Goal: Information Seeking & Learning: Find specific page/section

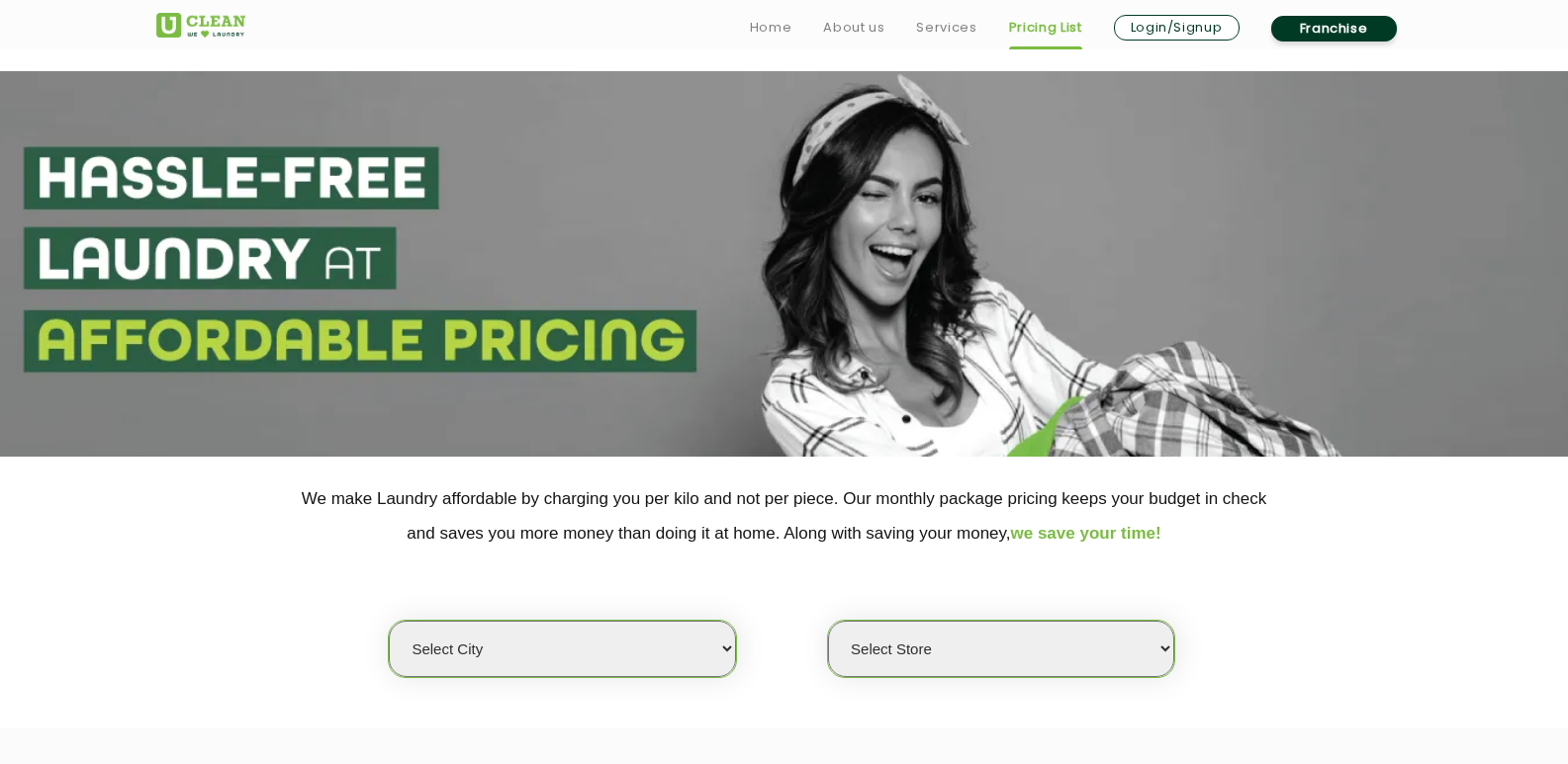
scroll to position [297, 0]
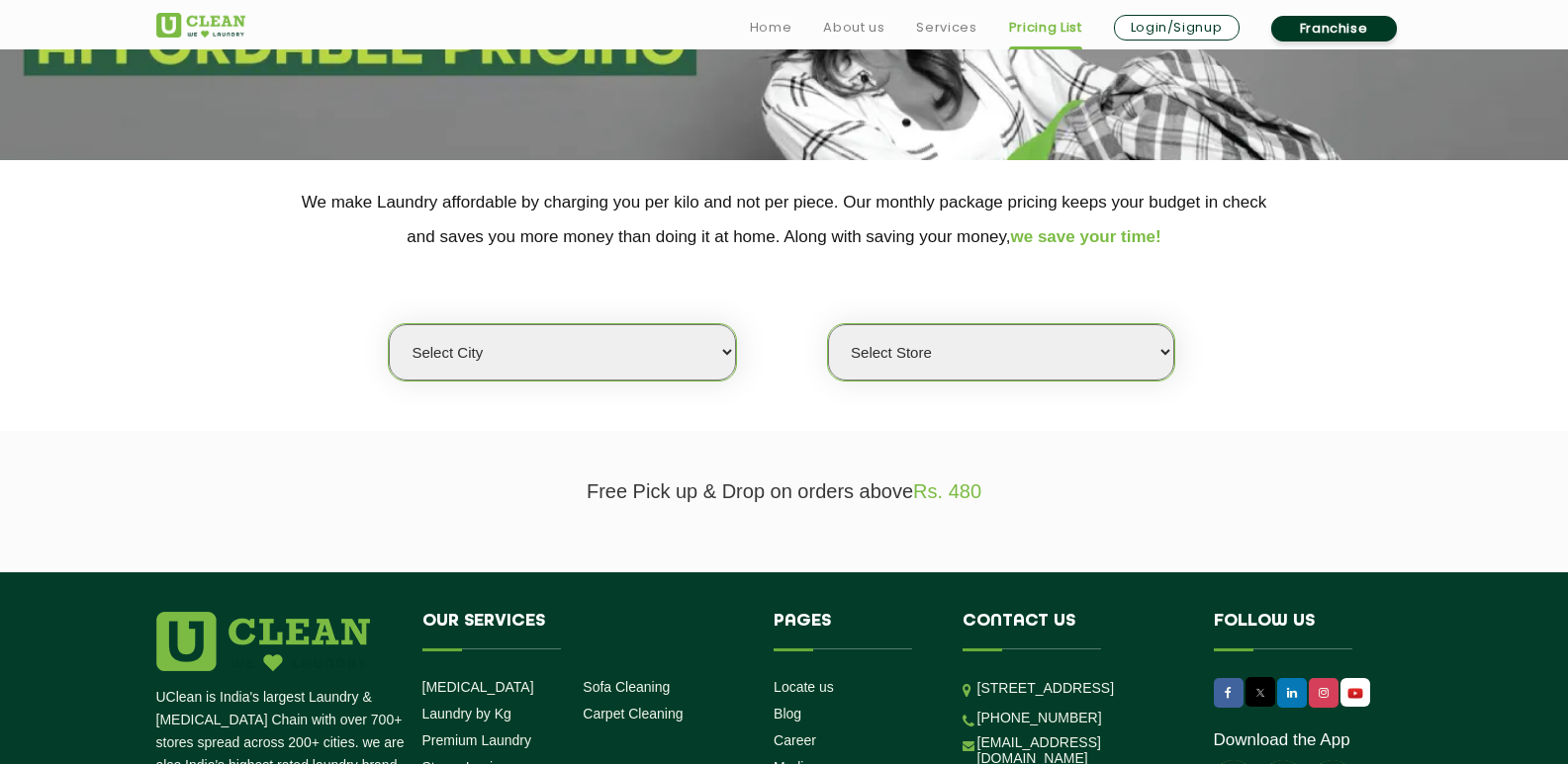
click at [502, 354] on select "Select city [GEOGRAPHIC_DATA] [GEOGRAPHIC_DATA] [GEOGRAPHIC_DATA] [GEOGRAPHIC_D…" at bounding box center [562, 352] width 346 height 56
select select "178"
click at [389, 324] on select "Select city [GEOGRAPHIC_DATA] [GEOGRAPHIC_DATA] [GEOGRAPHIC_DATA] [GEOGRAPHIC_D…" at bounding box center [562, 352] width 346 height 56
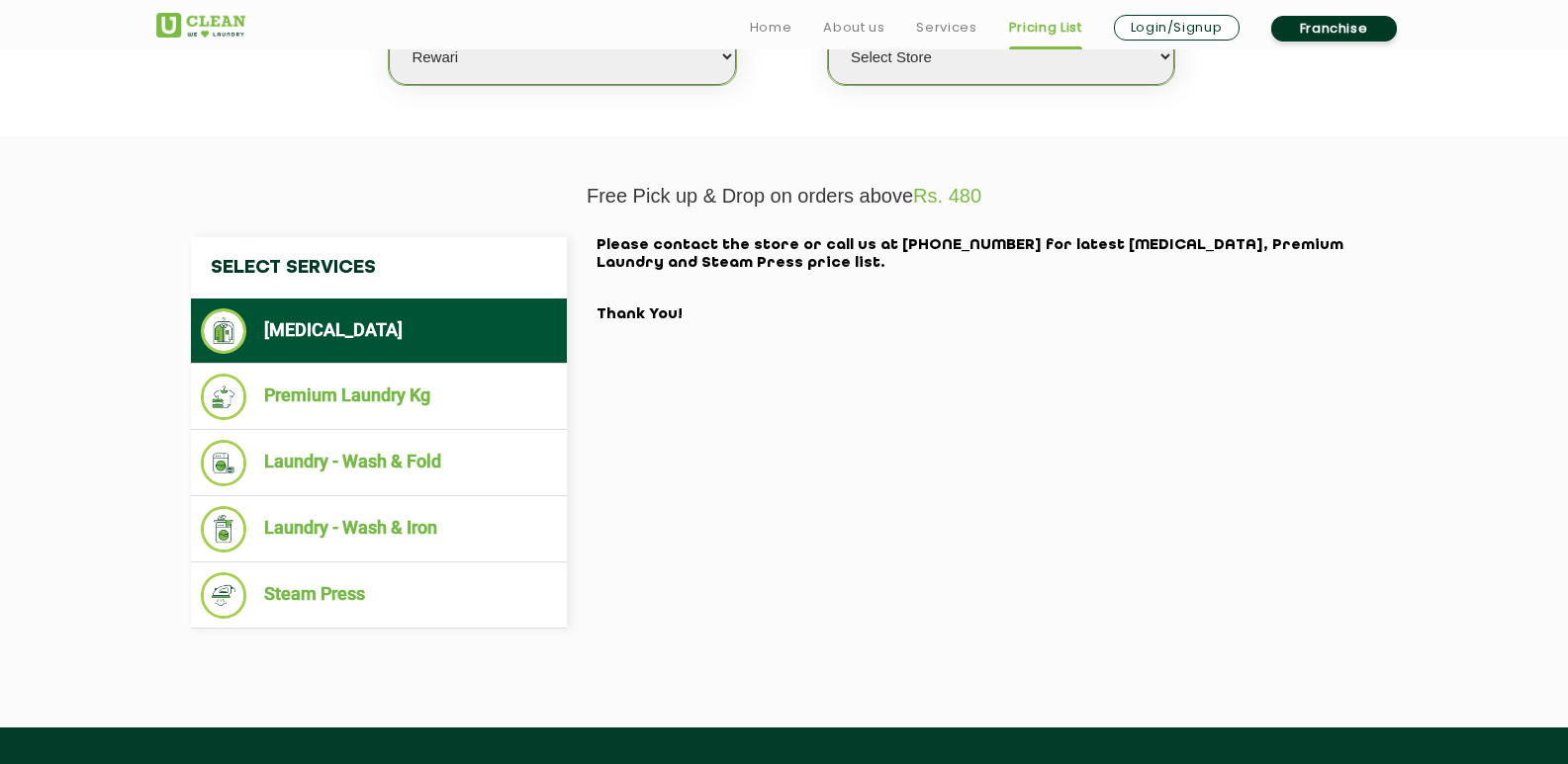
scroll to position [593, 0]
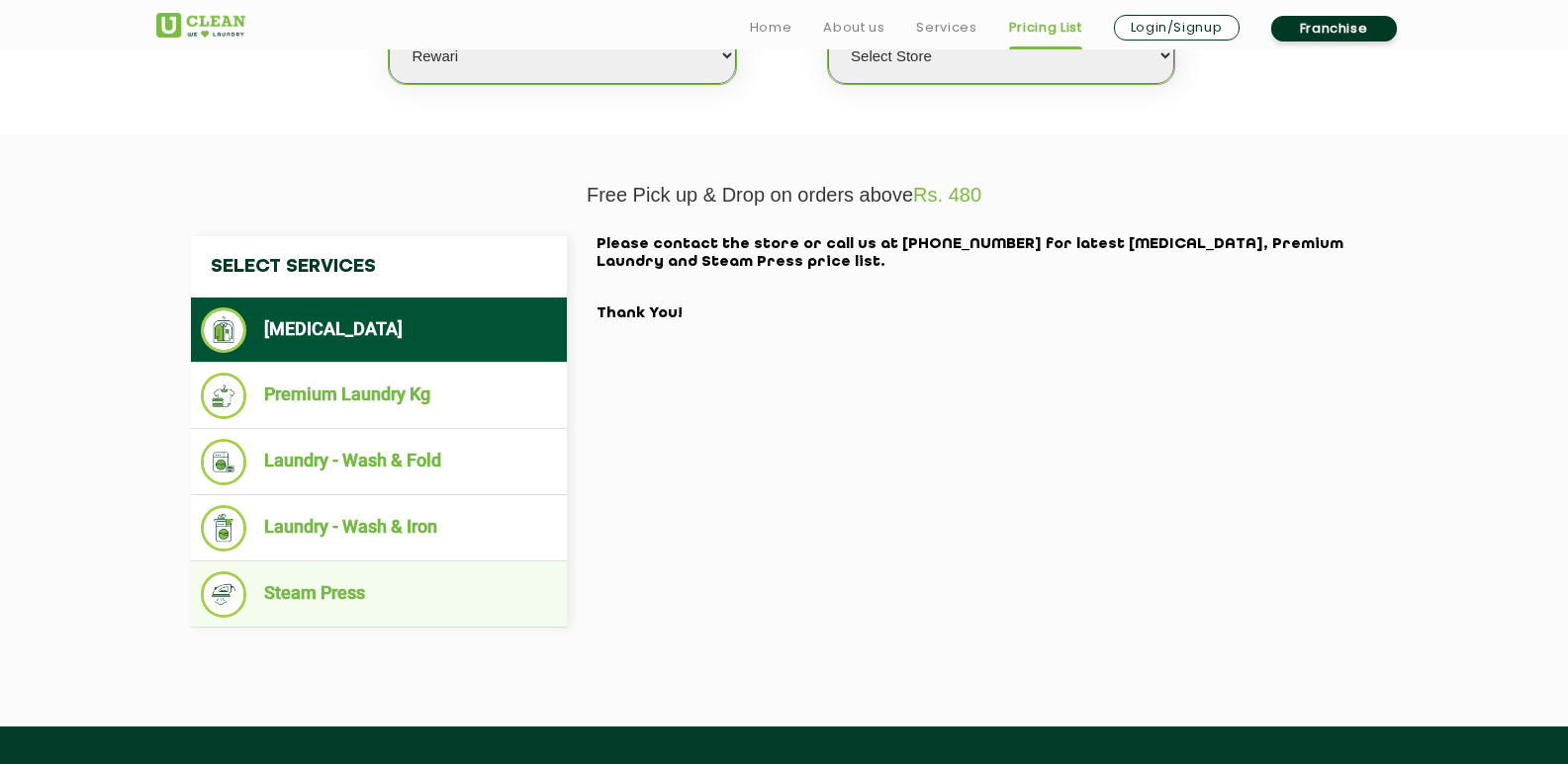
click at [358, 594] on li "Steam Press" at bounding box center [379, 595] width 356 height 46
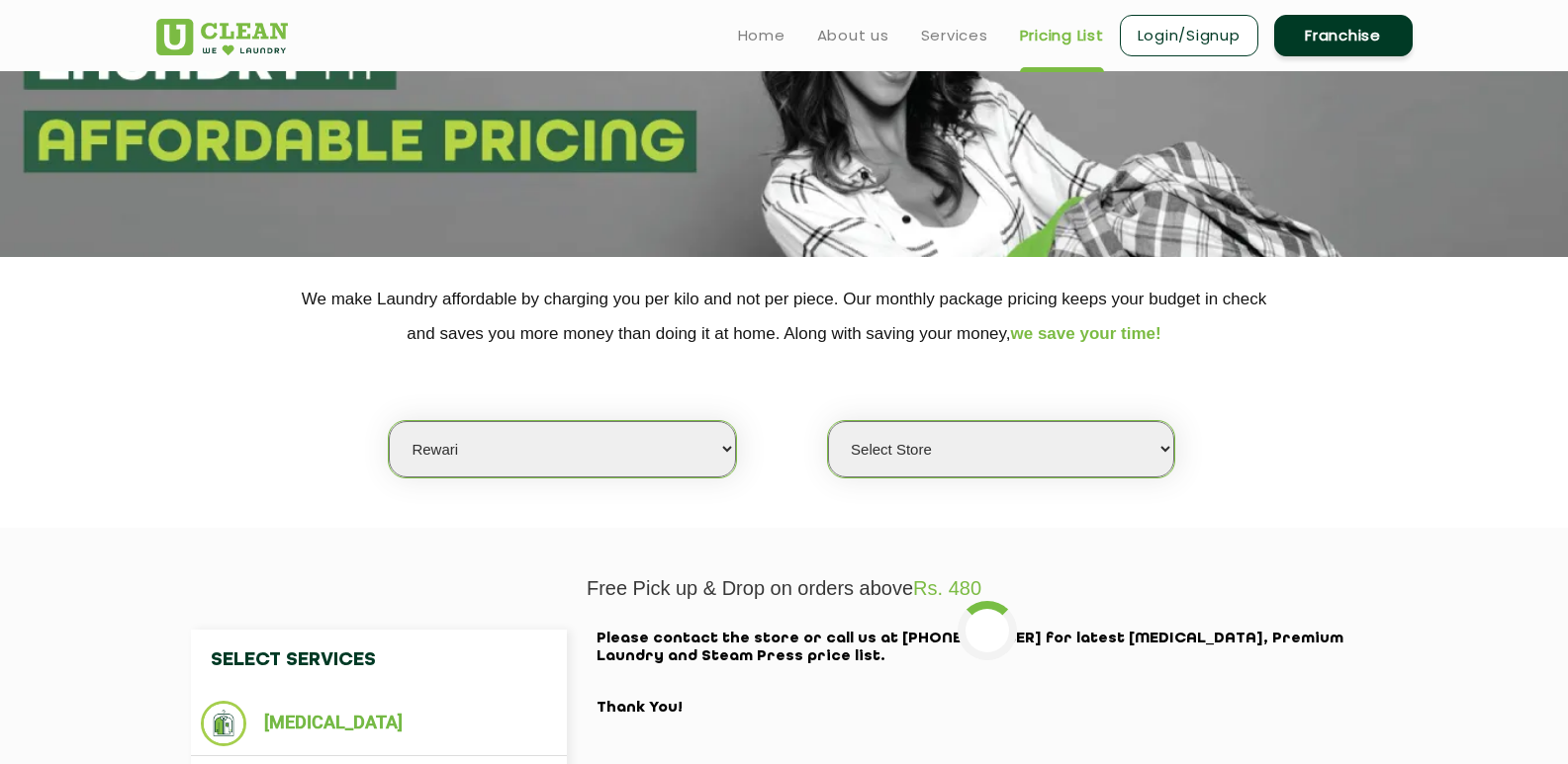
scroll to position [198, 0]
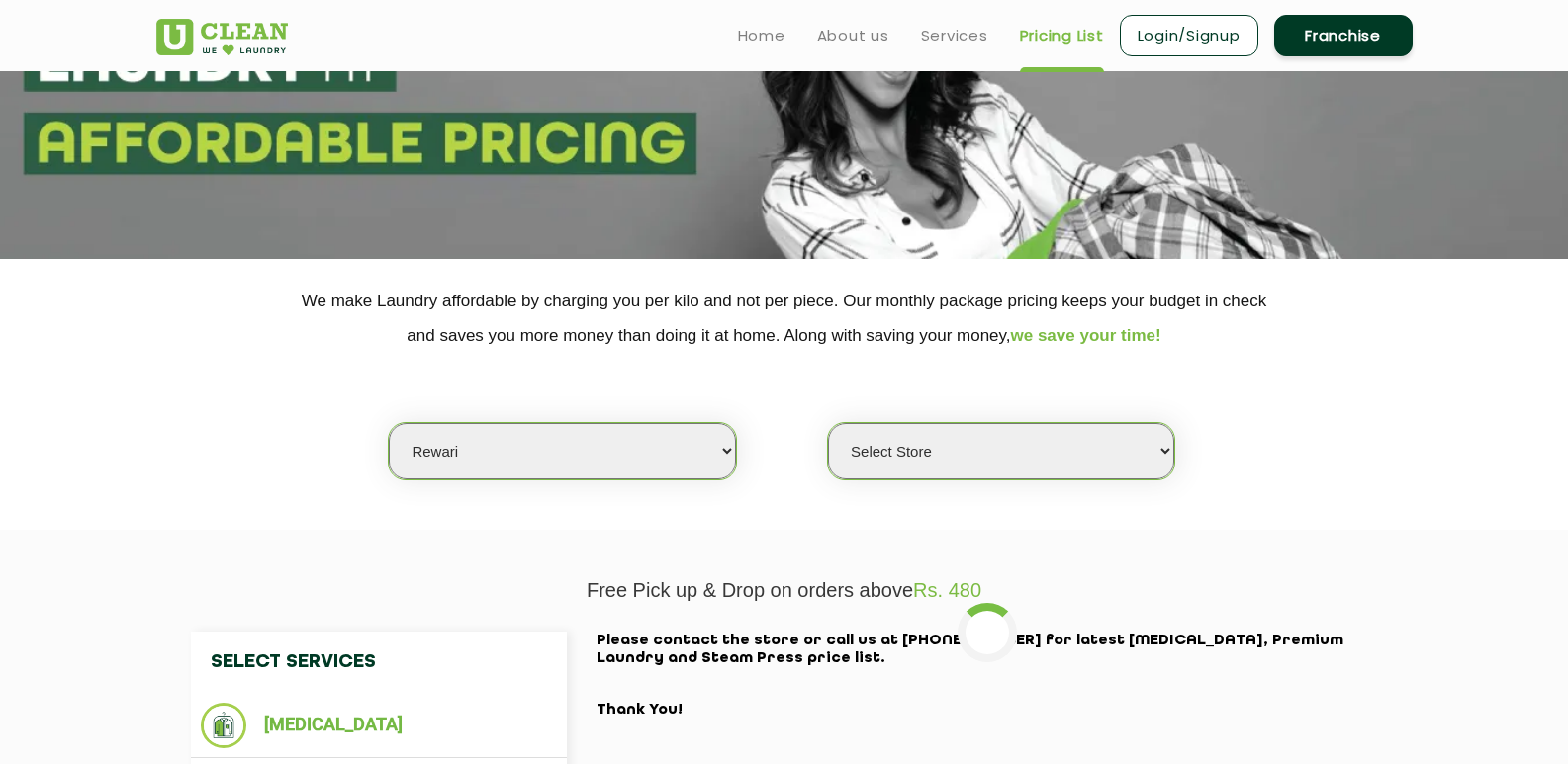
click at [1165, 454] on select "Select Store UClean Rewari" at bounding box center [1001, 451] width 346 height 56
select select "526"
click at [828, 423] on select "Select Store UClean Rewari" at bounding box center [1001, 451] width 346 height 56
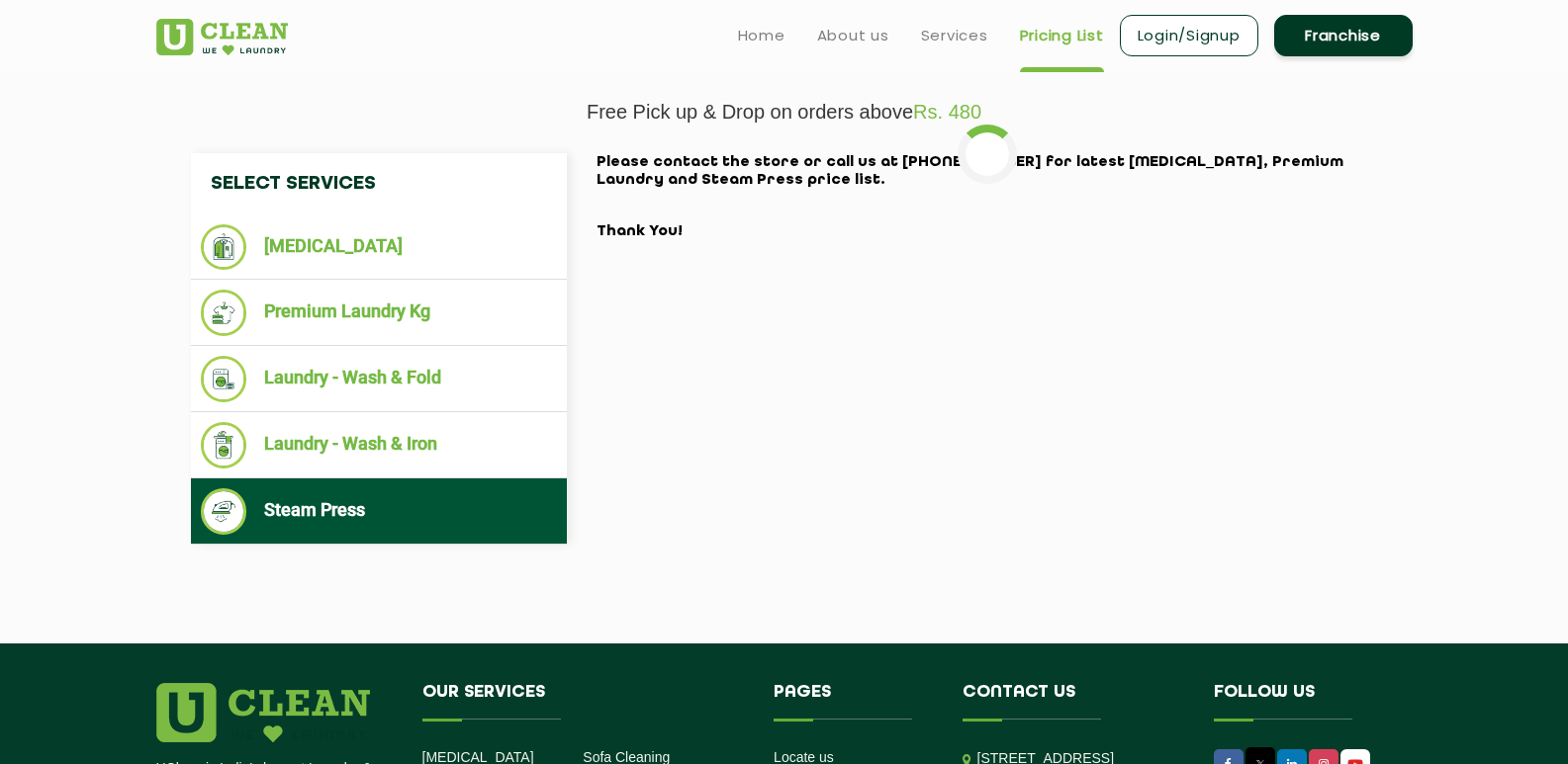
scroll to position [494, 0]
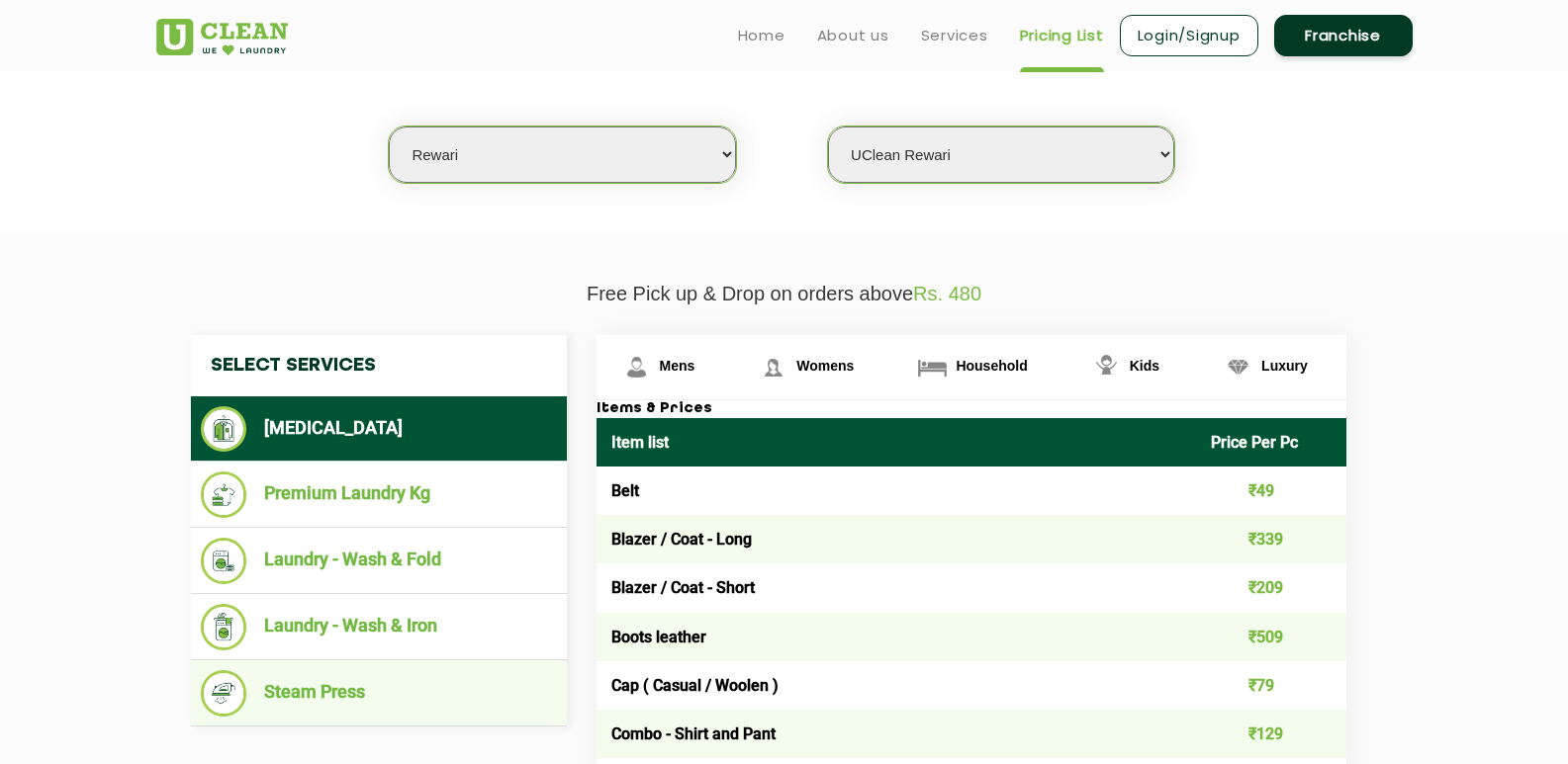
click at [341, 697] on li "Steam Press" at bounding box center [379, 694] width 356 height 46
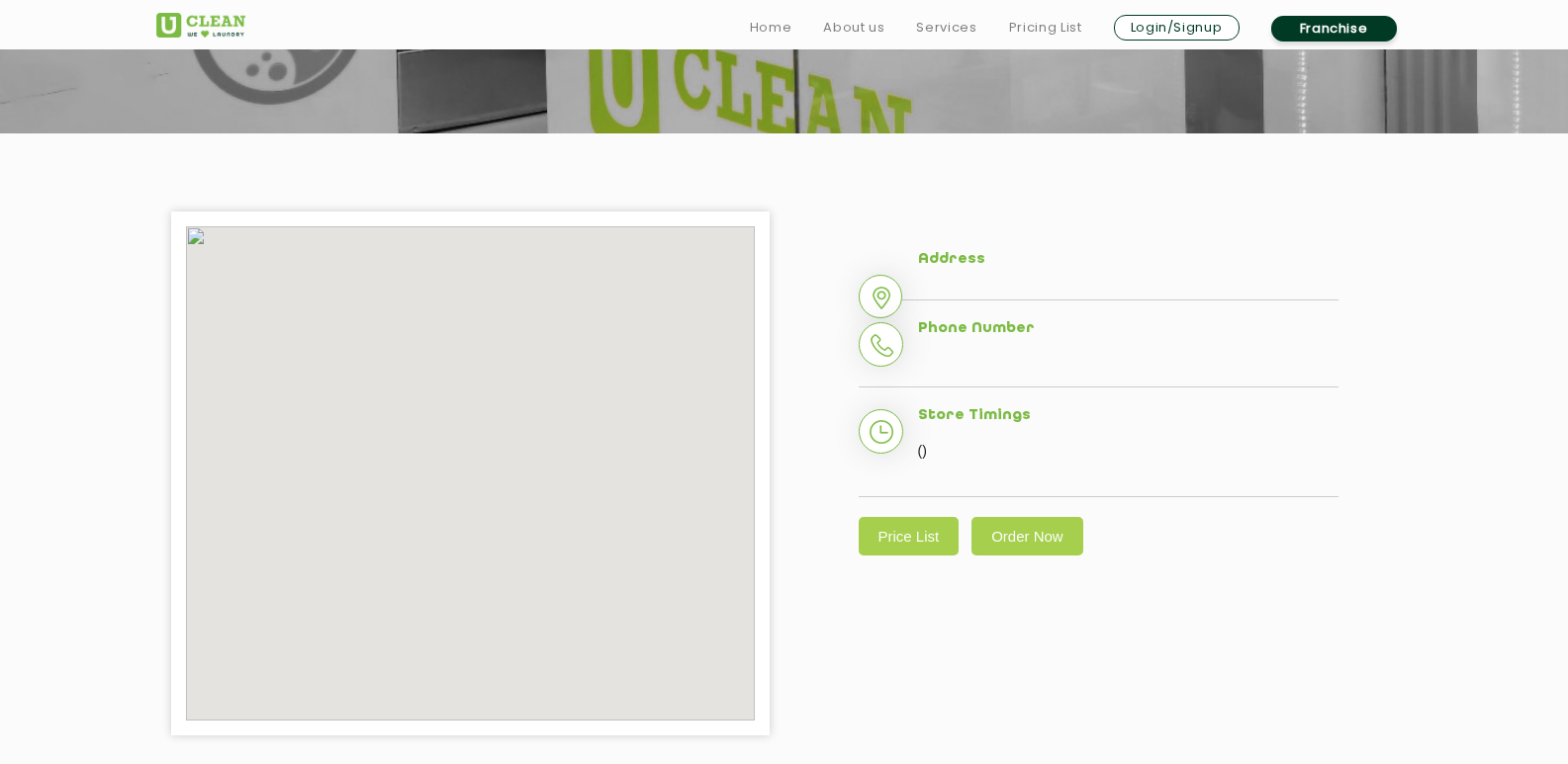
scroll to position [396, 0]
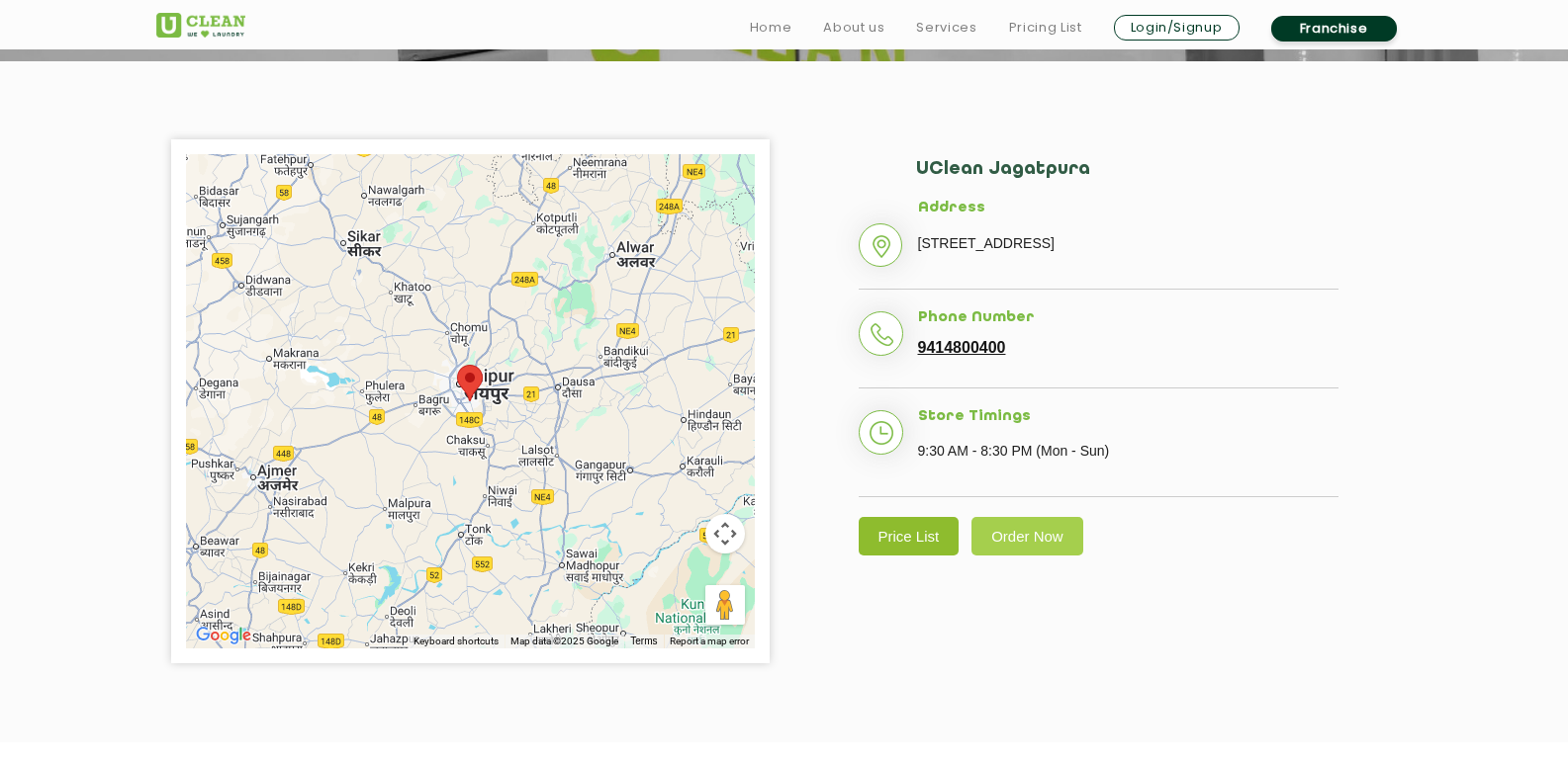
click at [894, 556] on link "Price List" at bounding box center [908, 536] width 101 height 39
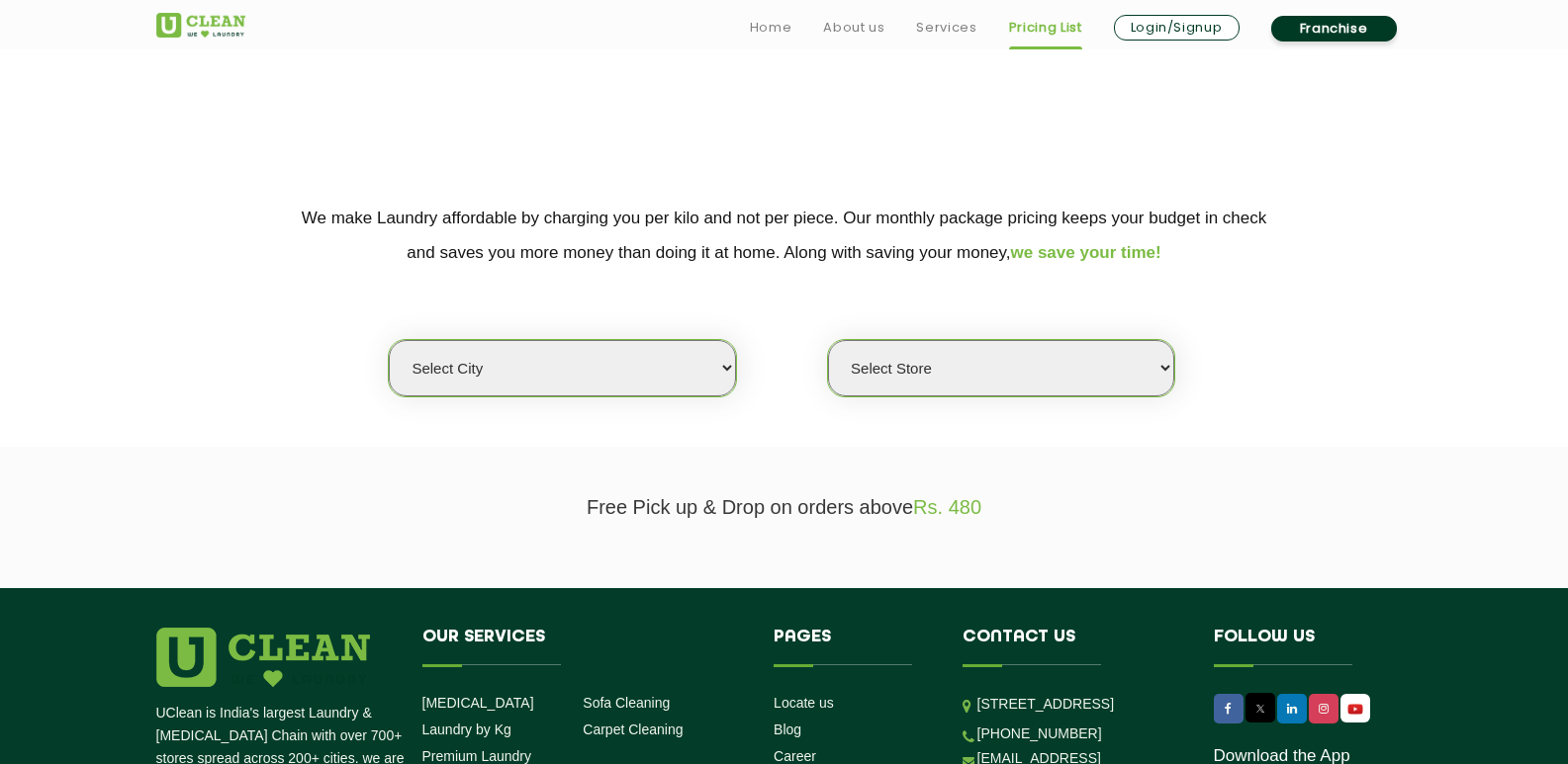
scroll to position [297, 0]
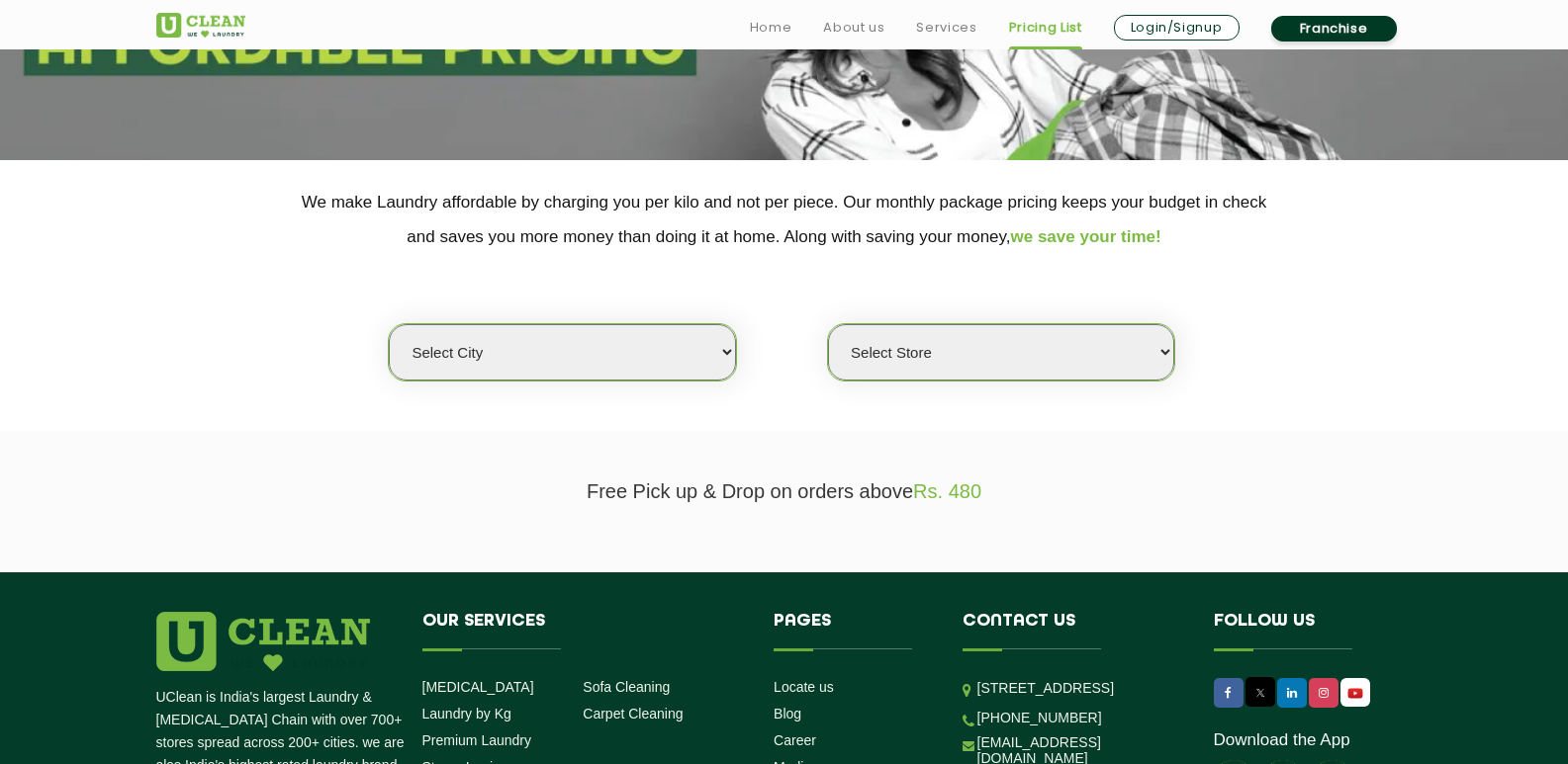
click at [724, 354] on select "Select city [GEOGRAPHIC_DATA] [GEOGRAPHIC_DATA] [GEOGRAPHIC_DATA] [GEOGRAPHIC_D…" at bounding box center [562, 352] width 346 height 56
select select "150"
click at [389, 324] on select "Select city [GEOGRAPHIC_DATA] [GEOGRAPHIC_DATA] [GEOGRAPHIC_DATA] [GEOGRAPHIC_D…" at bounding box center [562, 352] width 346 height 56
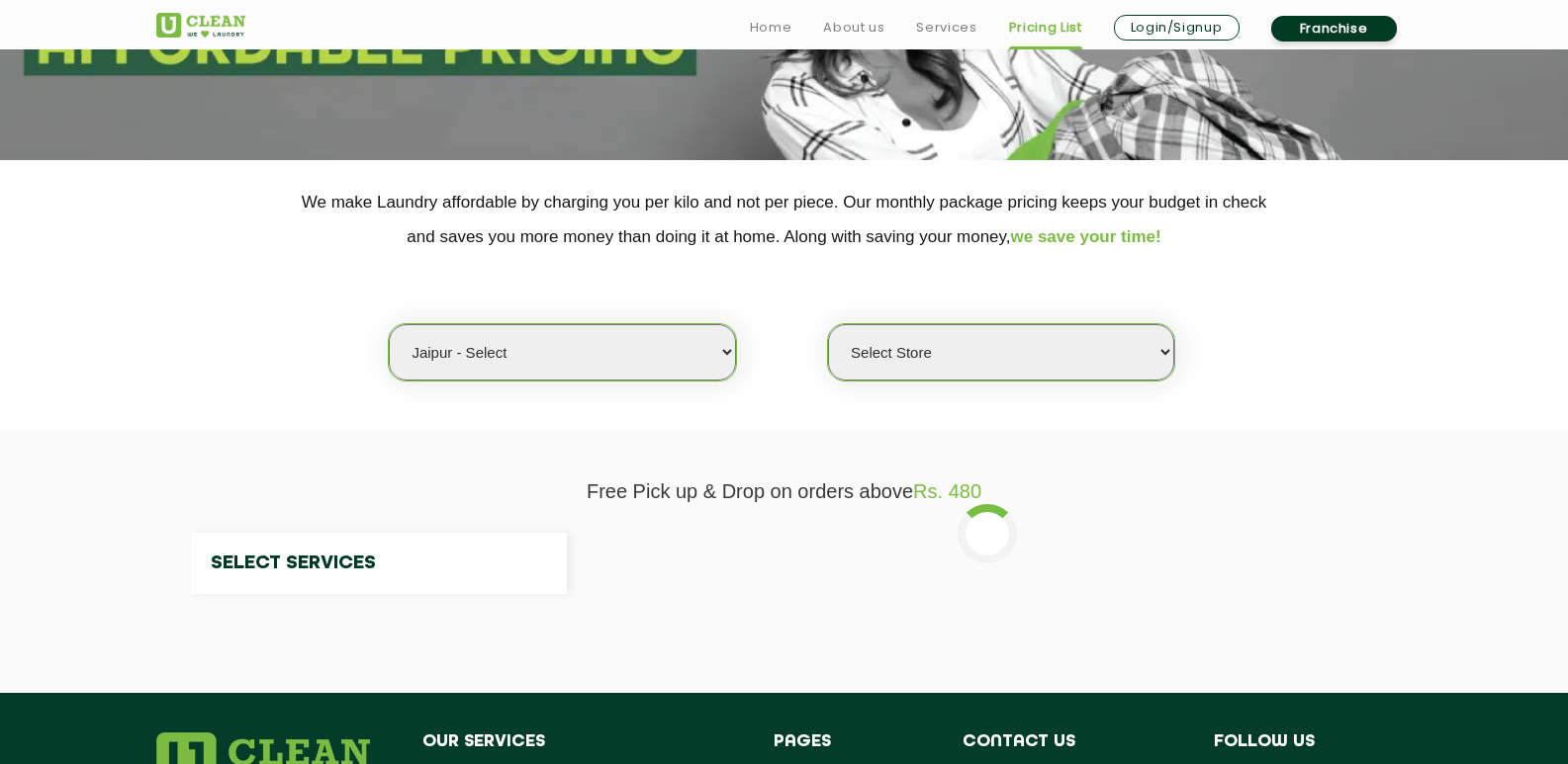
click at [1161, 352] on select "Select Store" at bounding box center [1001, 352] width 346 height 56
click at [1161, 352] on select "Select Store UClean Select Mansarovar" at bounding box center [1001, 352] width 346 height 56
select select "203"
click at [828, 324] on select "Select Store UClean Select Mansarovar" at bounding box center [1001, 352] width 346 height 56
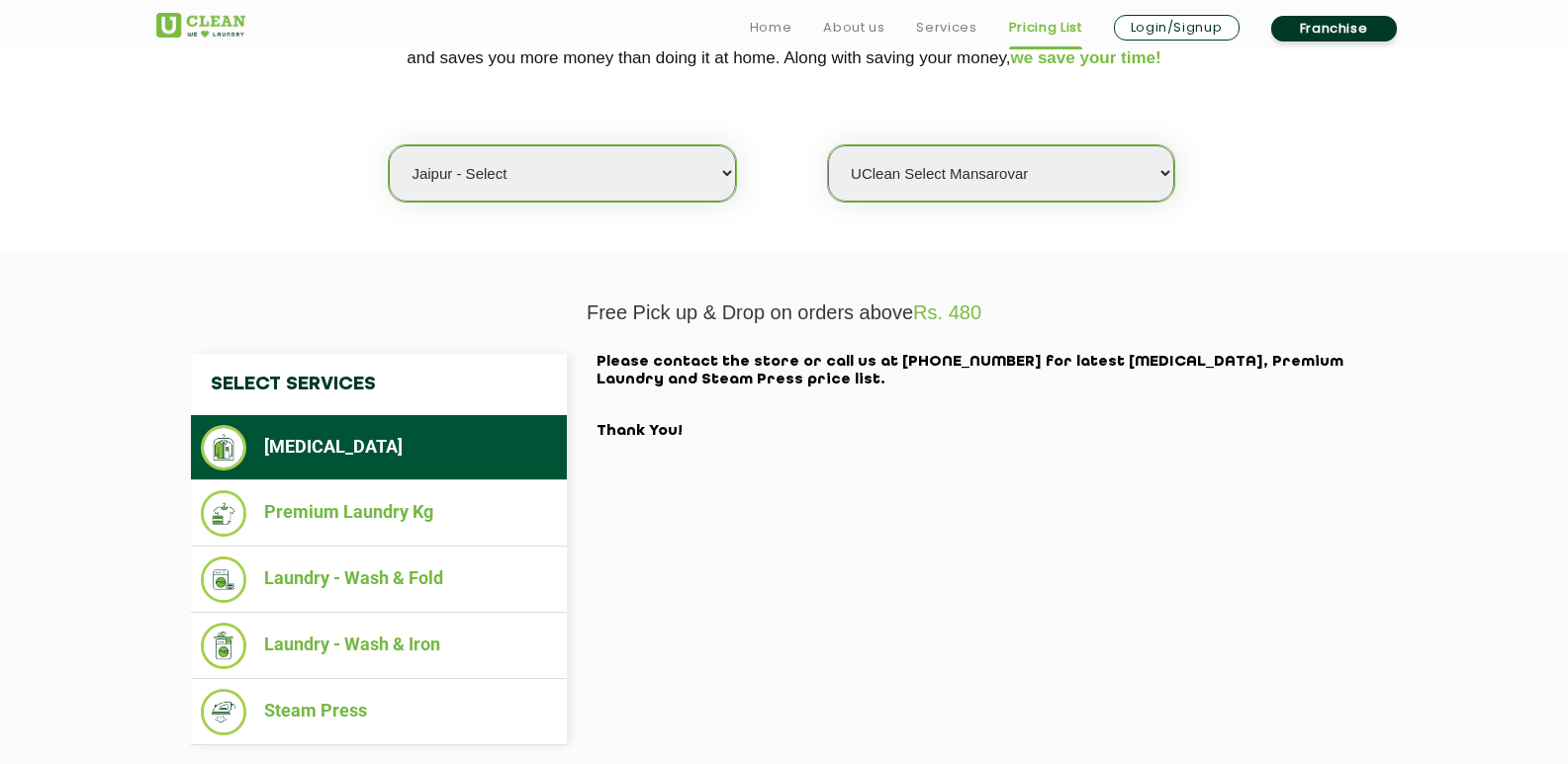
scroll to position [692, 0]
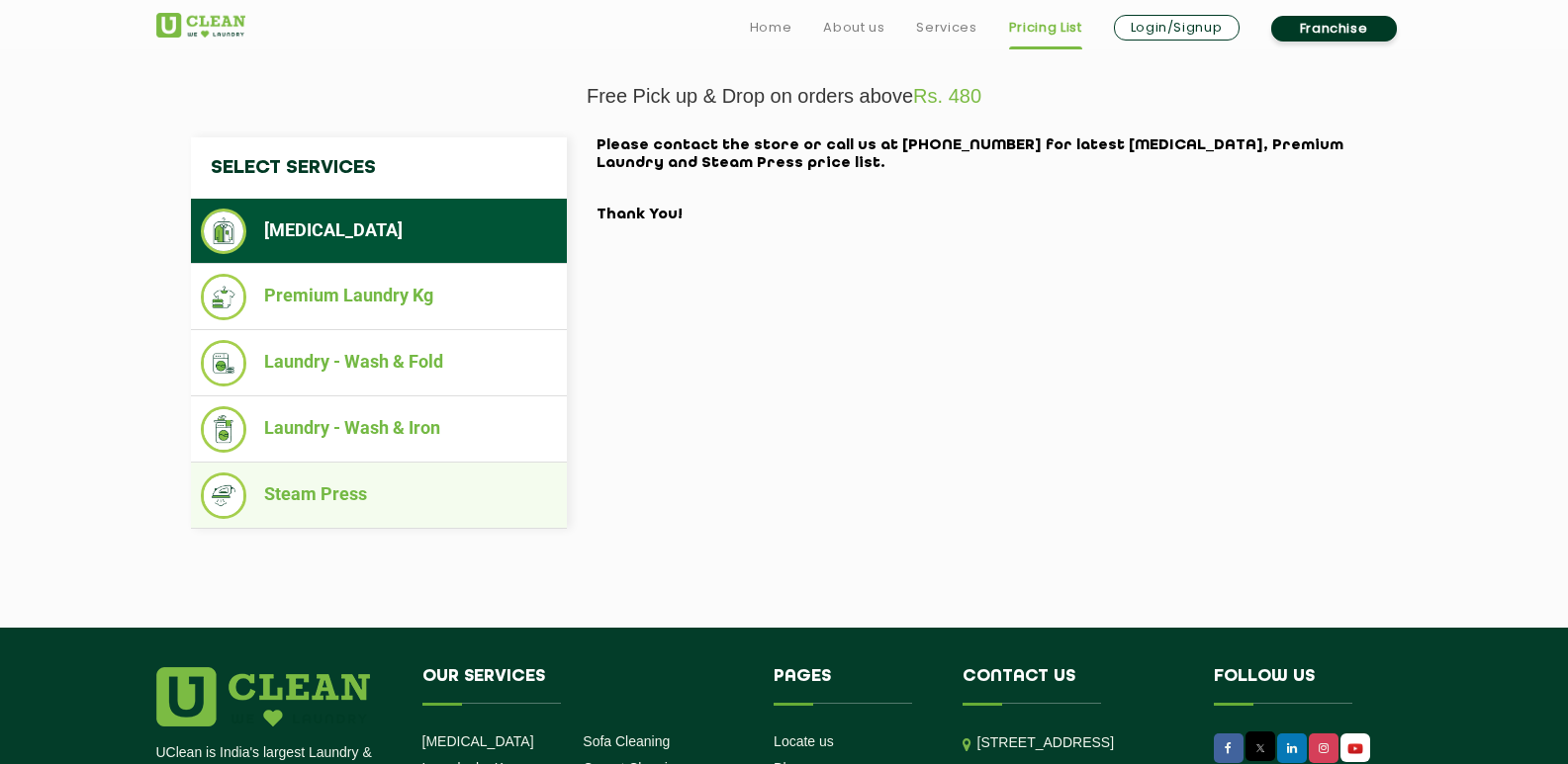
click at [360, 489] on li "Steam Press" at bounding box center [379, 496] width 356 height 46
click at [363, 494] on li "Steam Press" at bounding box center [379, 496] width 356 height 46
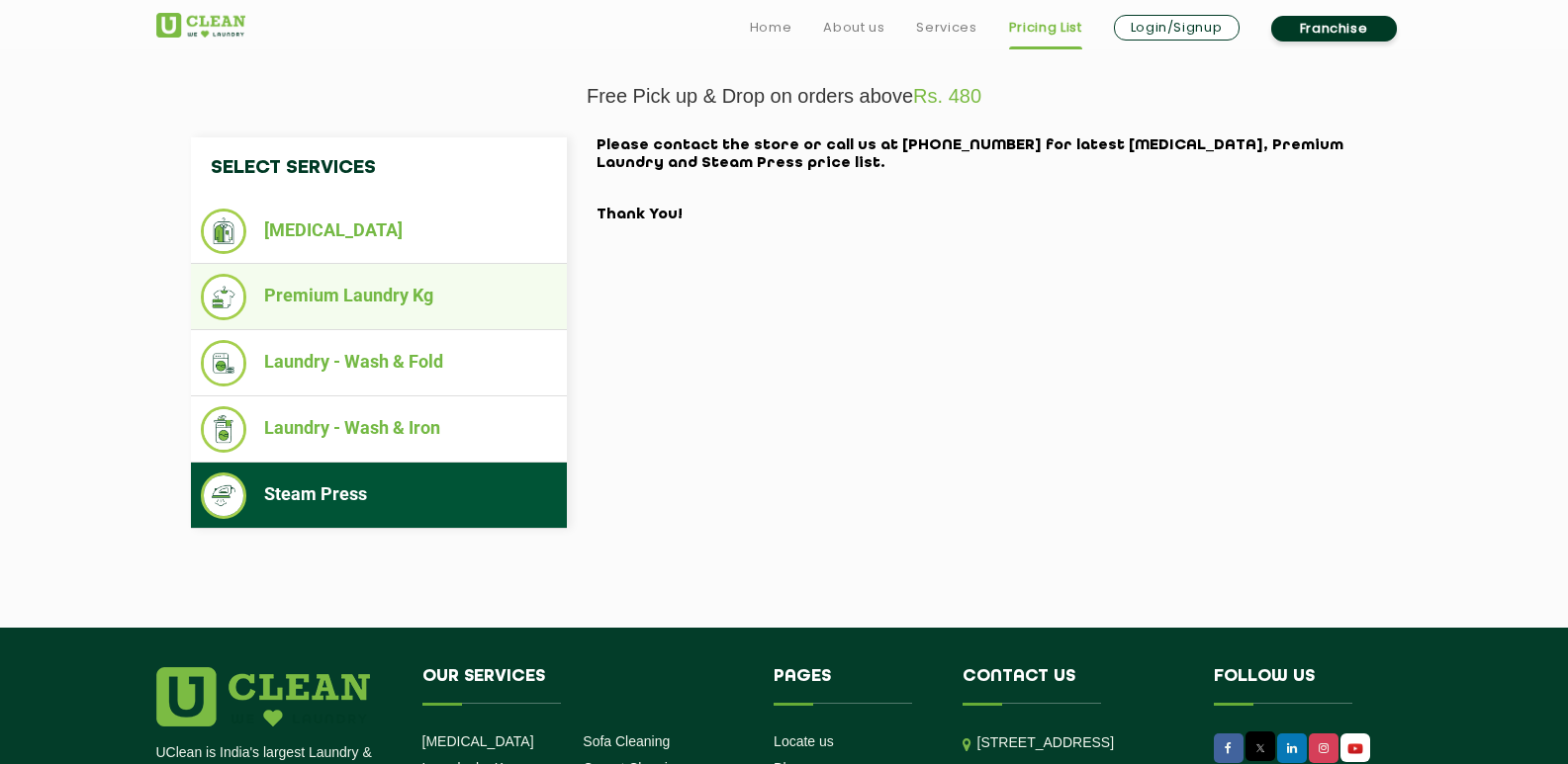
click at [373, 303] on li "Premium Laundry Kg" at bounding box center [379, 297] width 356 height 46
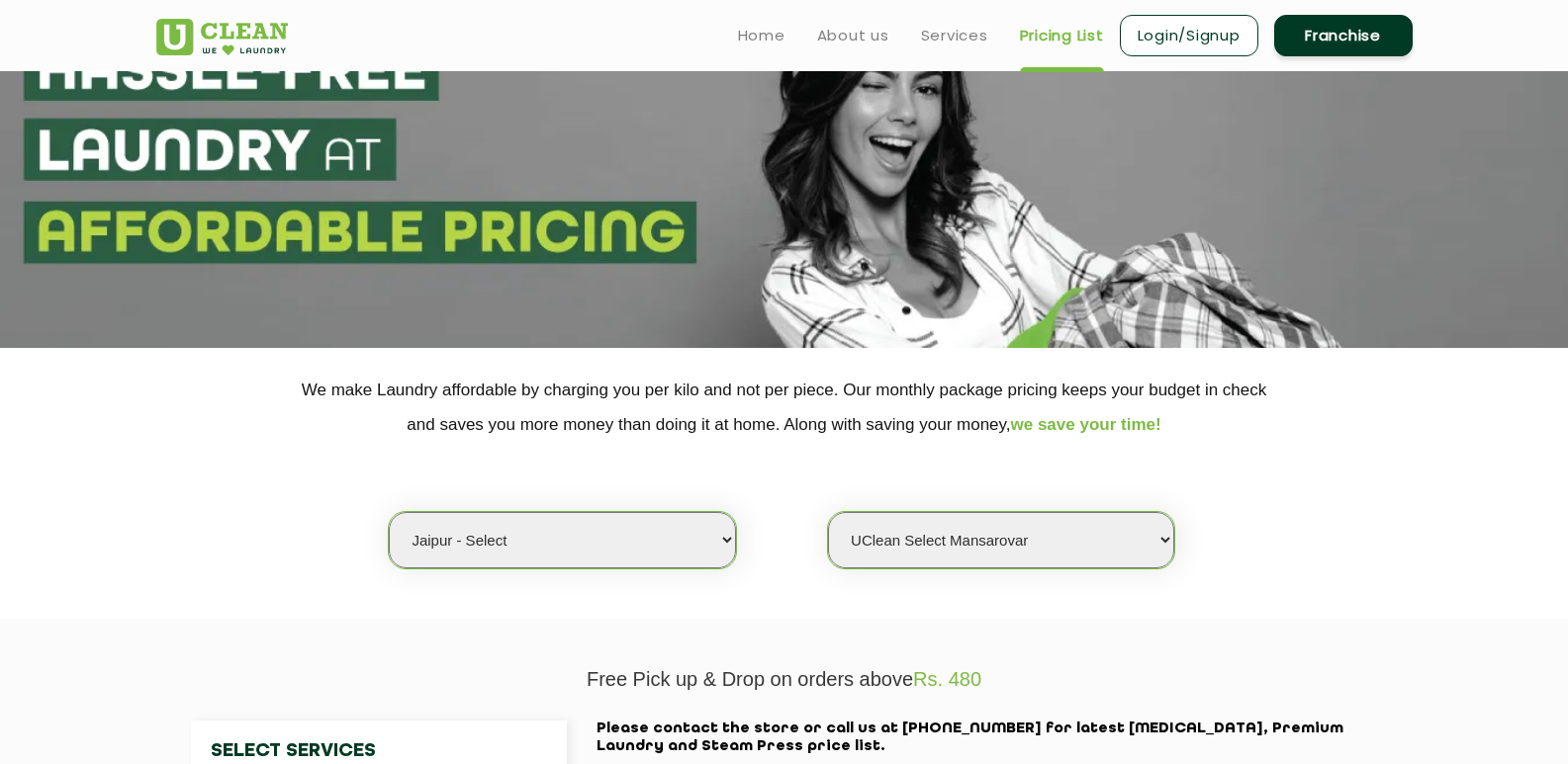
scroll to position [0, 0]
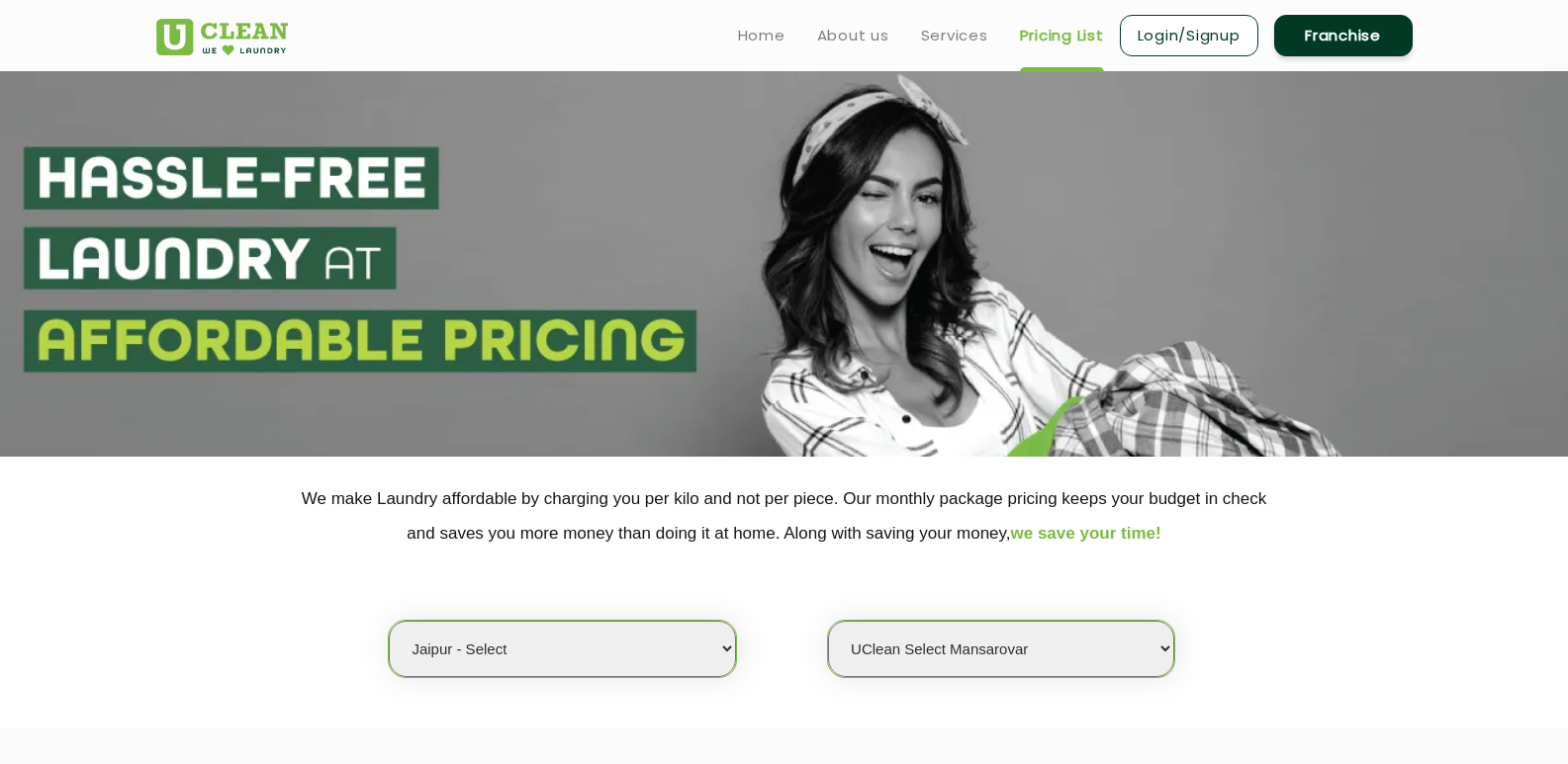
scroll to position [396, 0]
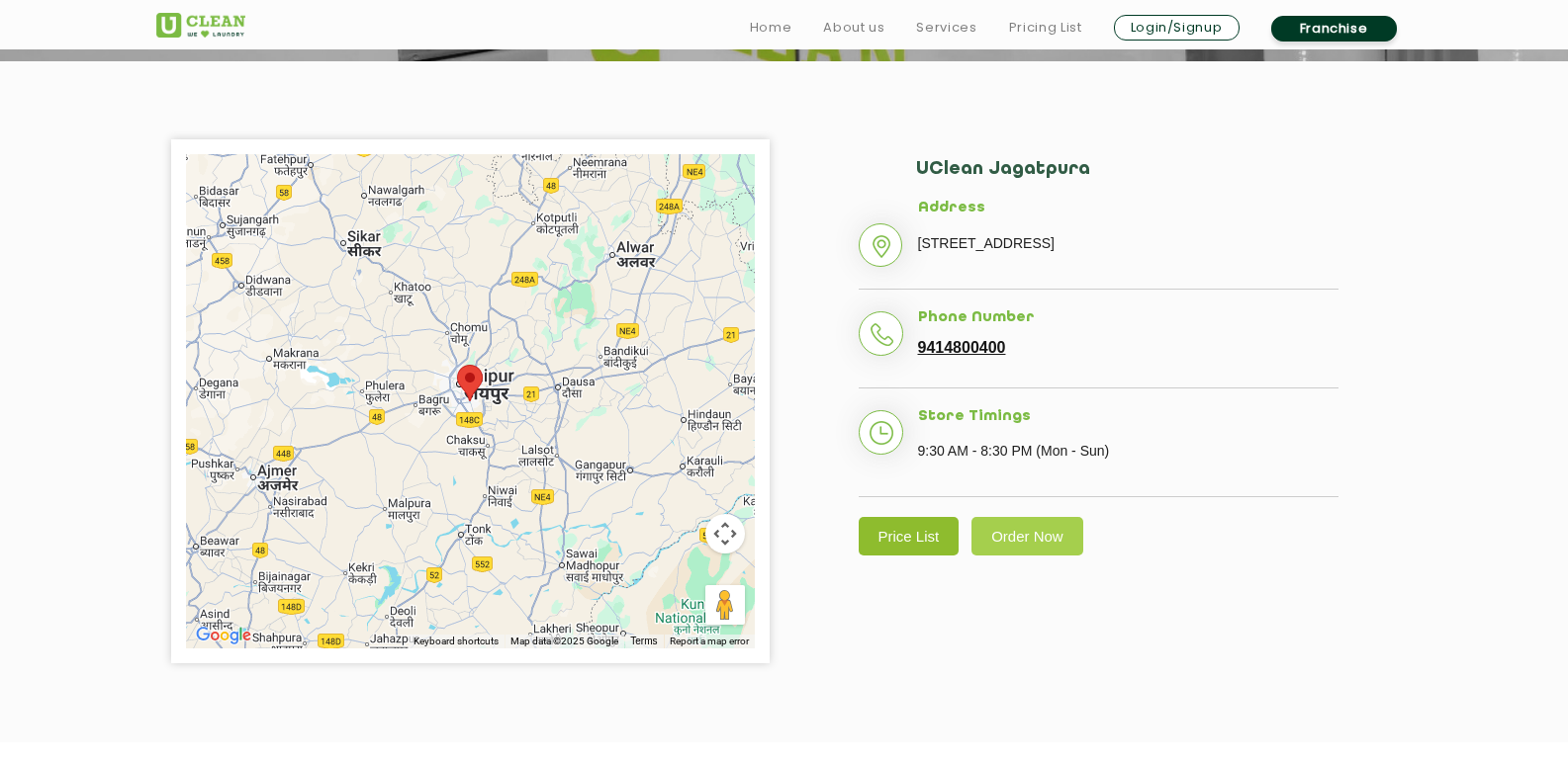
click at [919, 556] on link "Price List" at bounding box center [908, 536] width 101 height 39
